Goal: Information Seeking & Learning: Compare options

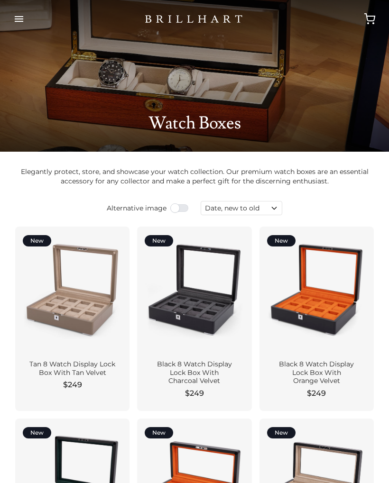
select select "price-descending"
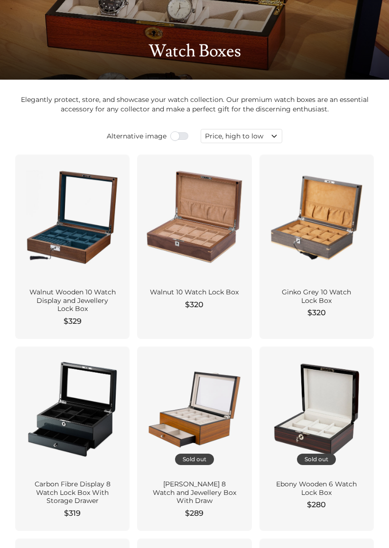
scroll to position [75, 0]
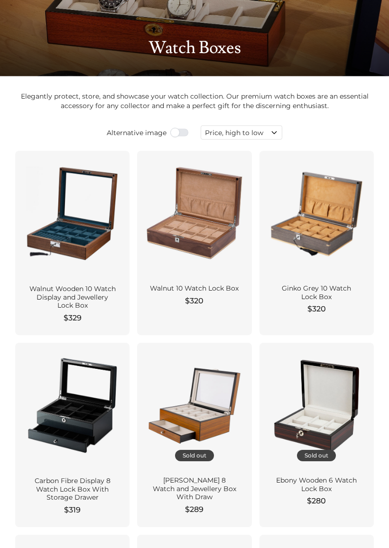
click at [53, 294] on div "Walnut Wooden 10 Watch Display and Jewellery Lock Box" at bounding box center [72, 297] width 91 height 25
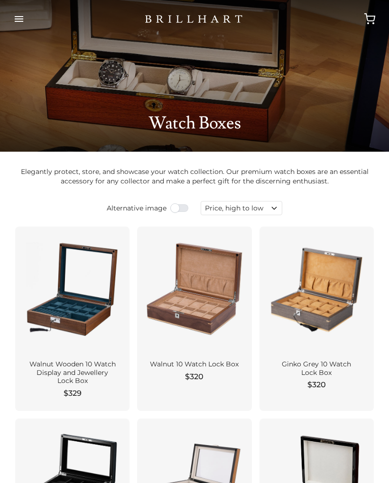
scroll to position [102, 0]
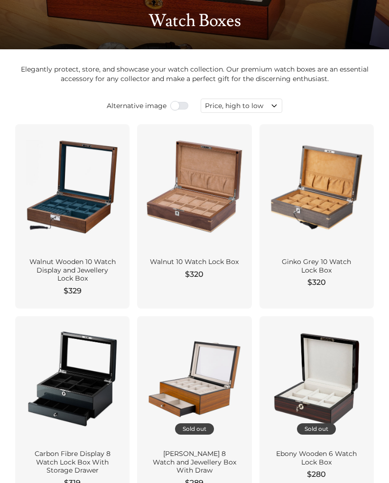
click at [53, 265] on div "Walnut Wooden 10 Watch Display and Jewellery Lock Box" at bounding box center [72, 270] width 91 height 25
click at [210, 254] on div "Walnut 10 Watch Lock Box $320" at bounding box center [194, 271] width 114 height 42
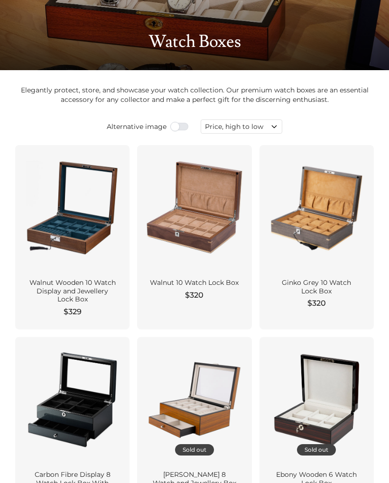
scroll to position [0, 0]
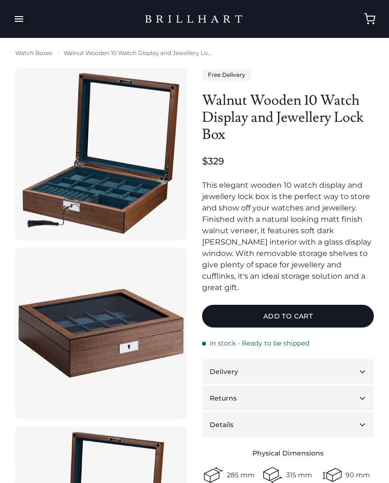
click at [86, 342] on link at bounding box center [101, 333] width 172 height 172
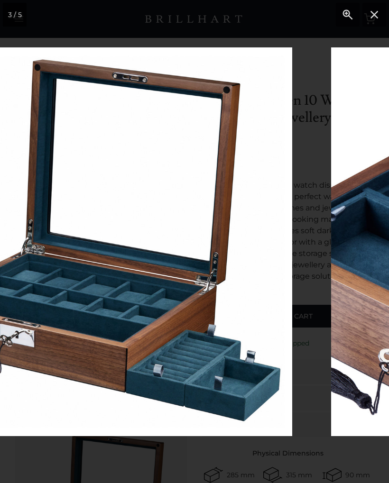
click at [45, 278] on img at bounding box center [97, 241] width 389 height 389
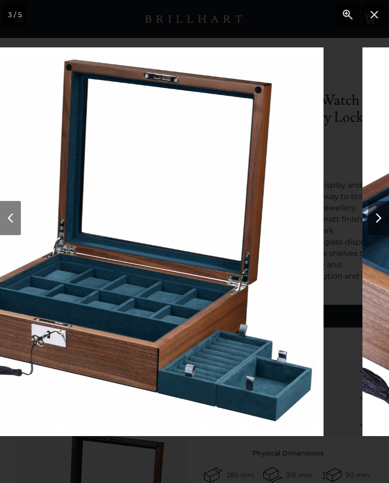
click at [382, 219] on button "Next" at bounding box center [378, 218] width 21 height 34
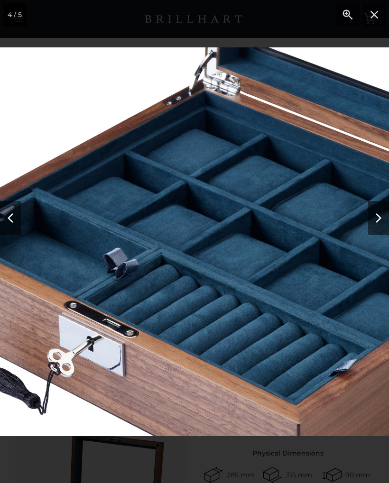
click at [380, 216] on button "Next" at bounding box center [378, 218] width 21 height 34
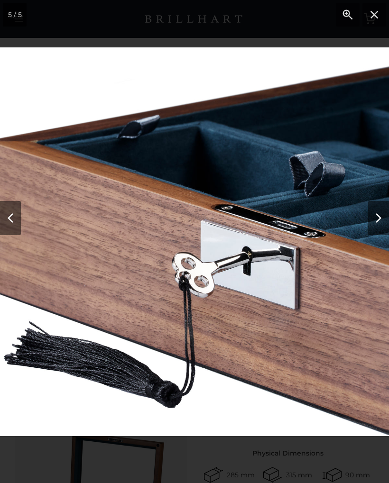
click at [385, 215] on button "Next" at bounding box center [378, 218] width 21 height 34
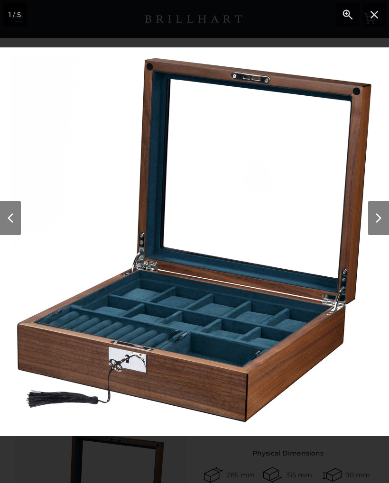
click at [384, 221] on button "Next" at bounding box center [378, 218] width 21 height 34
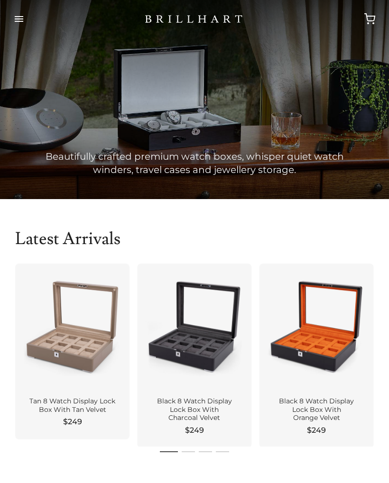
scroll to position [427, 0]
